Goal: Navigation & Orientation: Find specific page/section

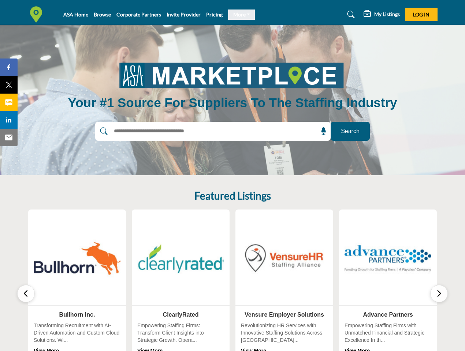
click at [239, 15] on link "More" at bounding box center [241, 15] width 27 height 10
click at [421, 14] on span "Log In" at bounding box center [421, 14] width 16 height 6
click at [321, 131] on icon at bounding box center [323, 131] width 7 height 7
click at [26, 294] on icon "button" at bounding box center [26, 293] width 6 height 9
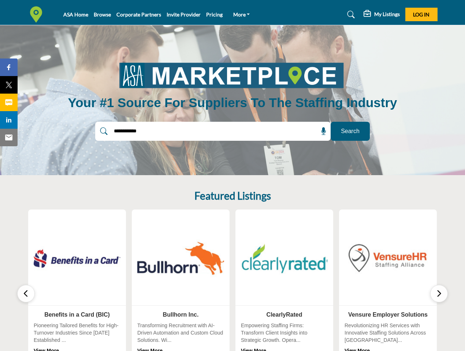
type input "**********"
click at [439, 294] on icon "button" at bounding box center [439, 293] width 6 height 9
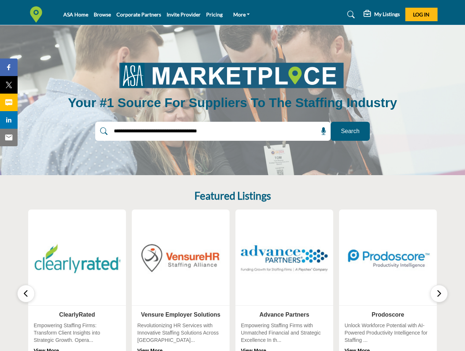
click at [9, 67] on span "Share" at bounding box center [12, 67] width 21 height 9
click at [9, 85] on span "Tweet" at bounding box center [12, 85] width 21 height 9
click at [9, 103] on span "Share" at bounding box center [12, 102] width 21 height 9
click at [9, 120] on span "Share" at bounding box center [12, 120] width 21 height 9
click at [9, 138] on span "Email" at bounding box center [12, 137] width 20 height 9
